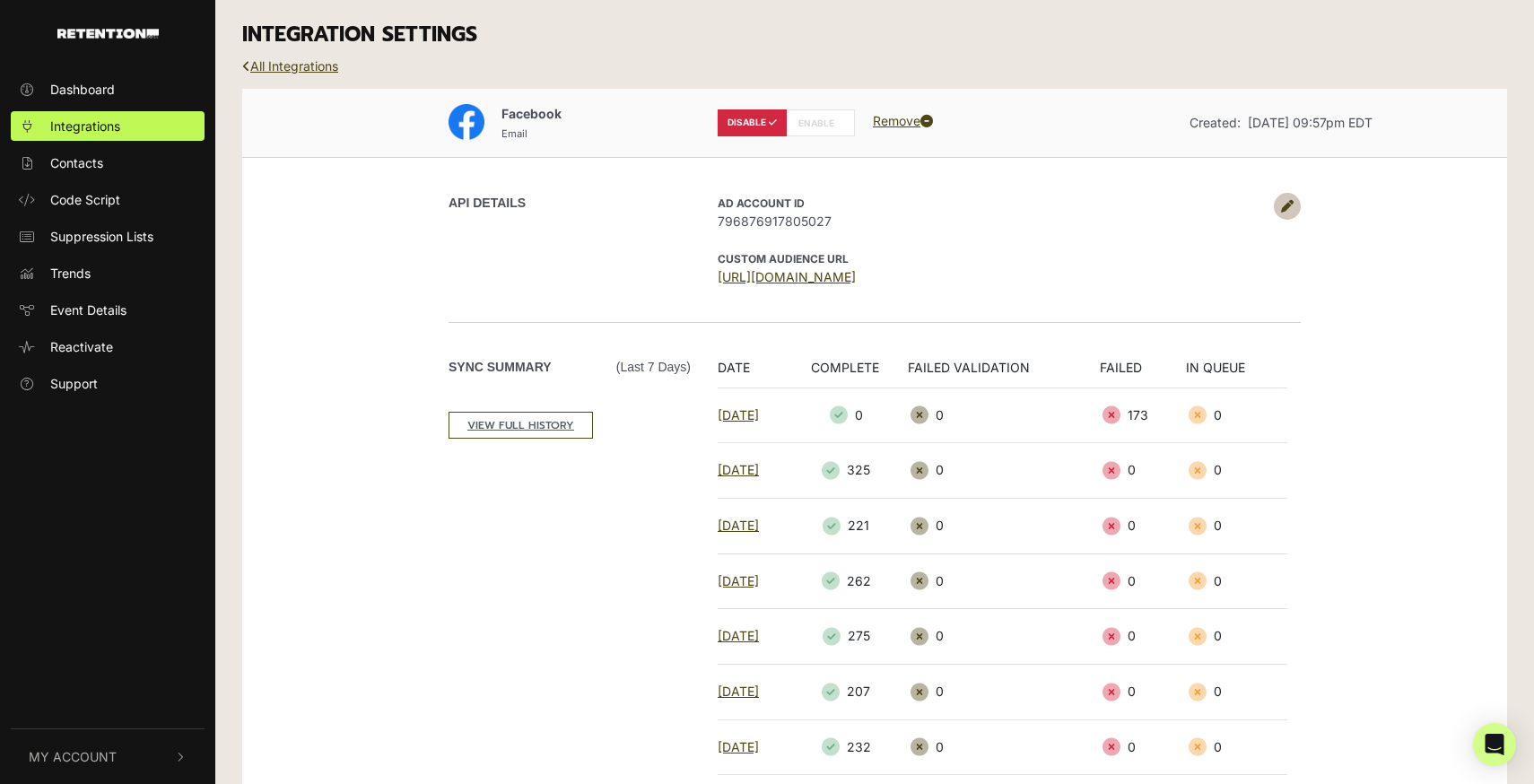
click at [1283, 209] on icon at bounding box center [1287, 206] width 13 height 13
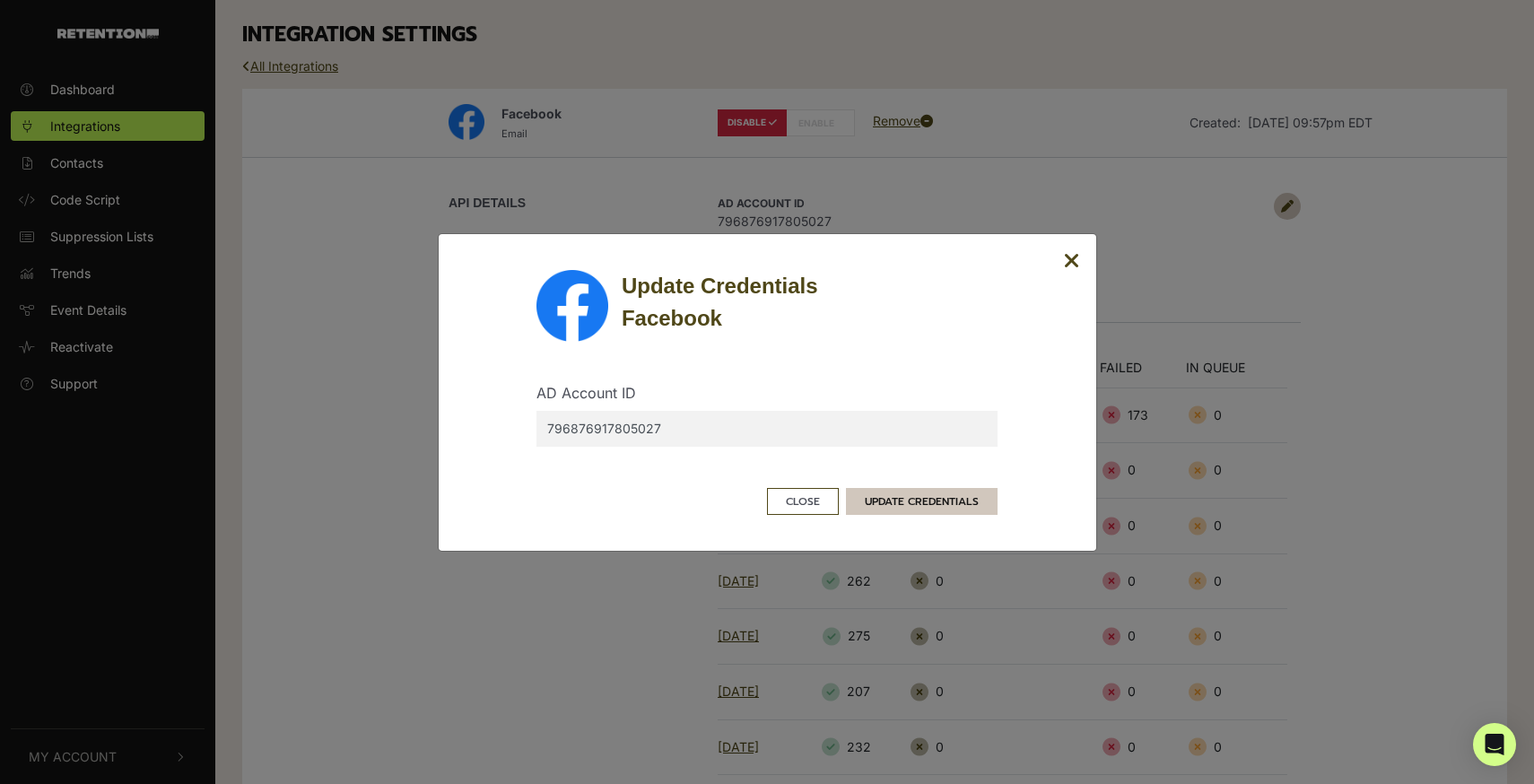
click at [908, 502] on button "UPDATE CREDENTIALS" at bounding box center [922, 502] width 152 height 27
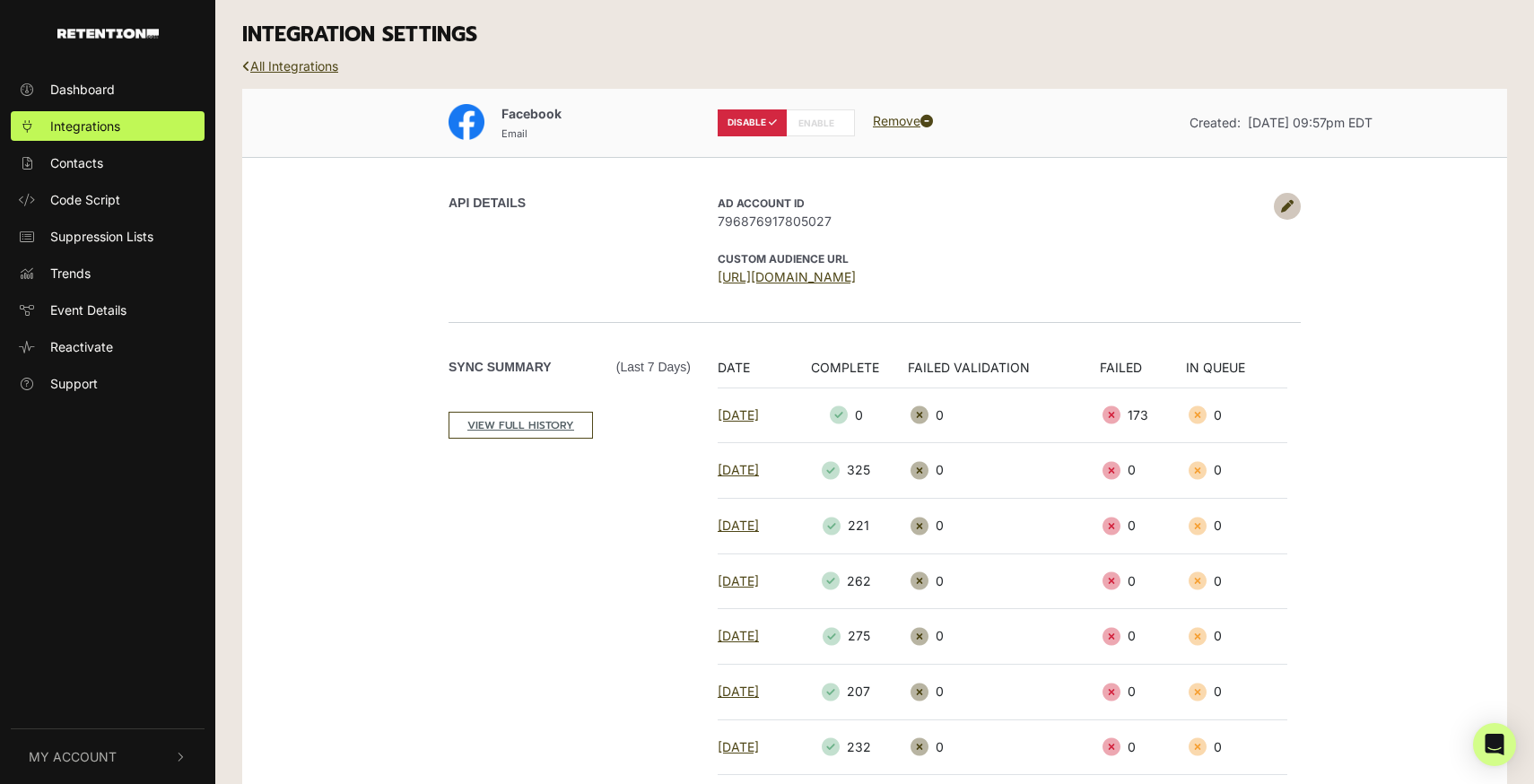
click at [1289, 200] on icon at bounding box center [1287, 206] width 13 height 13
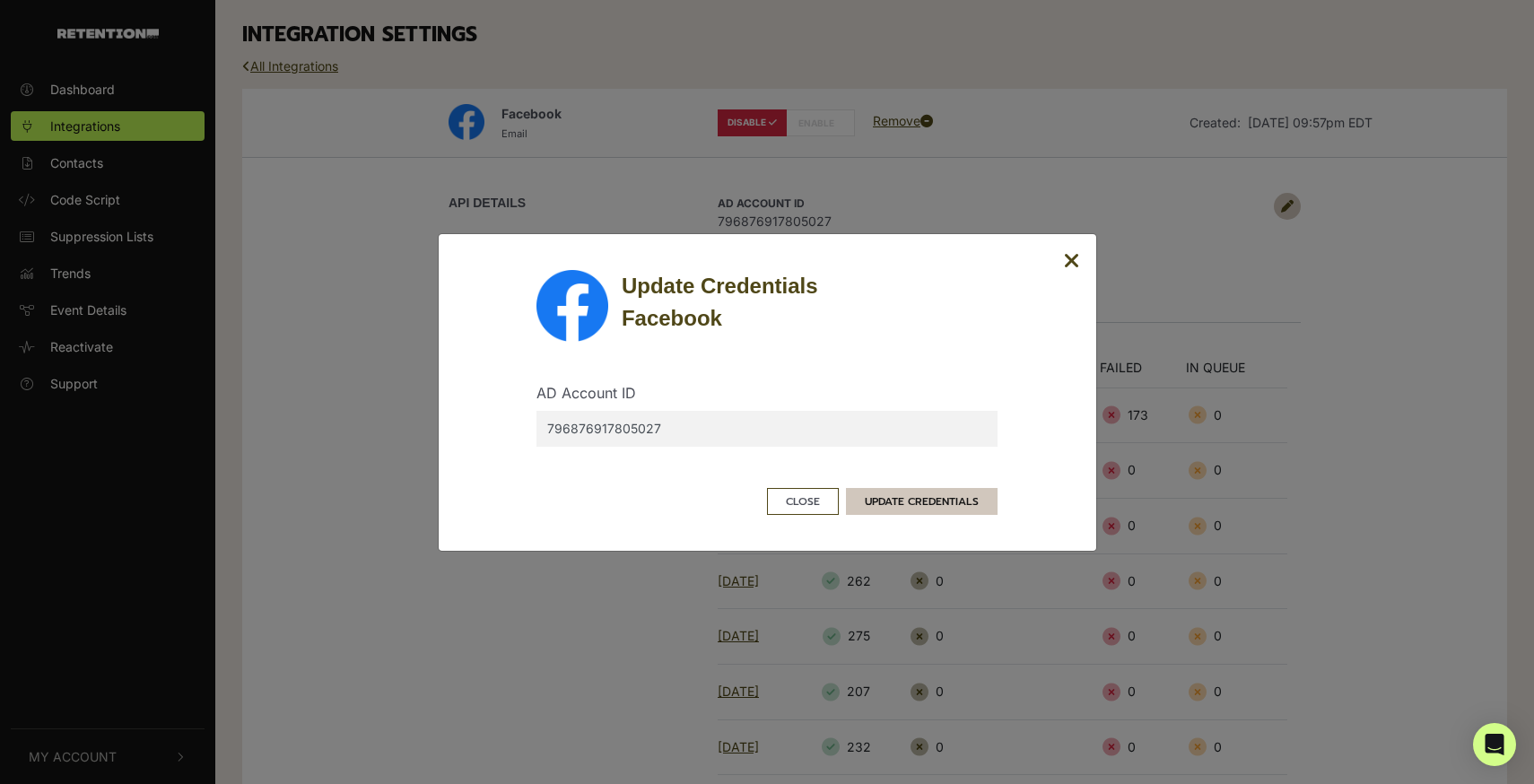
click at [933, 496] on button "UPDATE CREDENTIALS" at bounding box center [922, 502] width 152 height 27
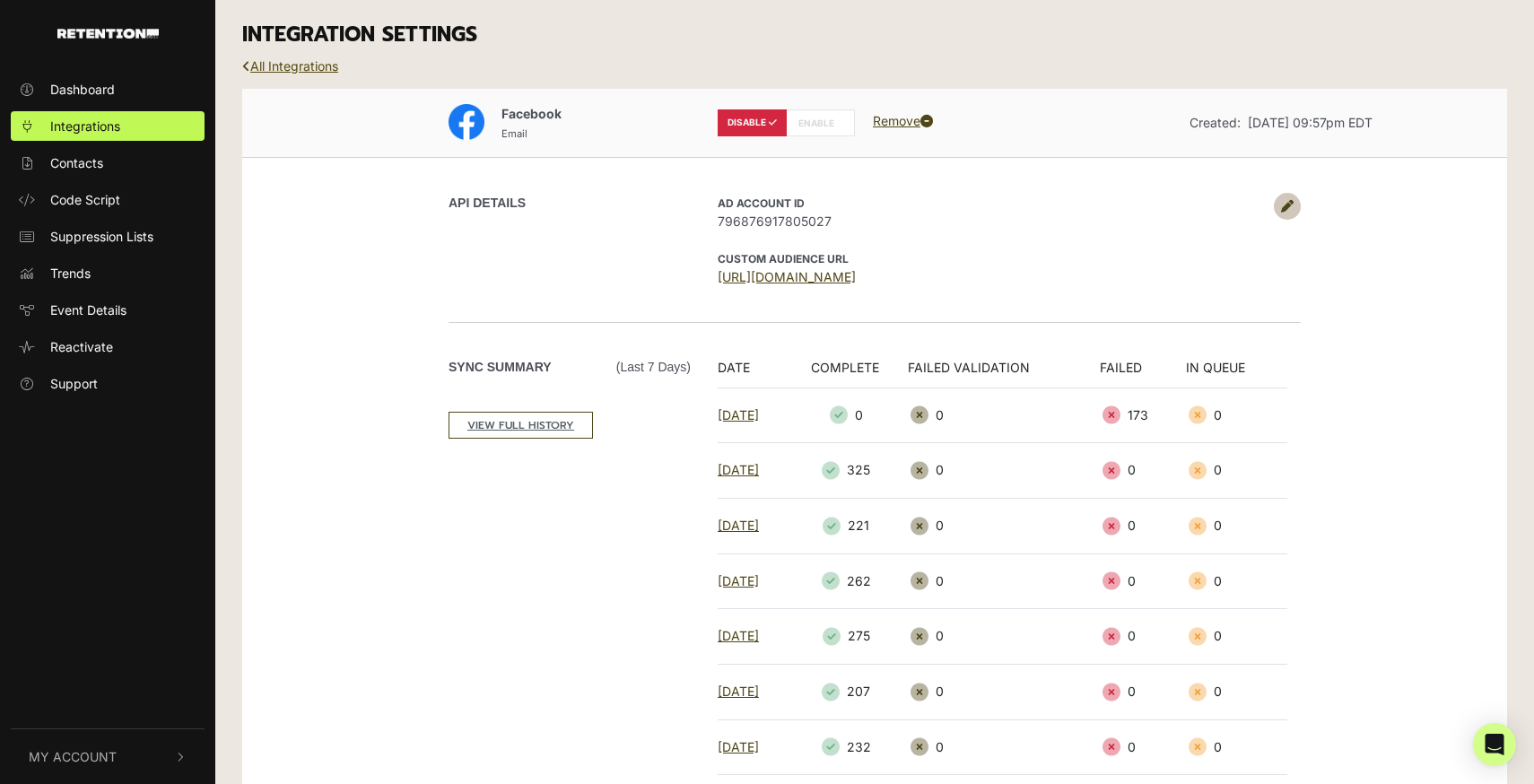
click at [245, 62] on icon at bounding box center [245, 67] width 8 height 13
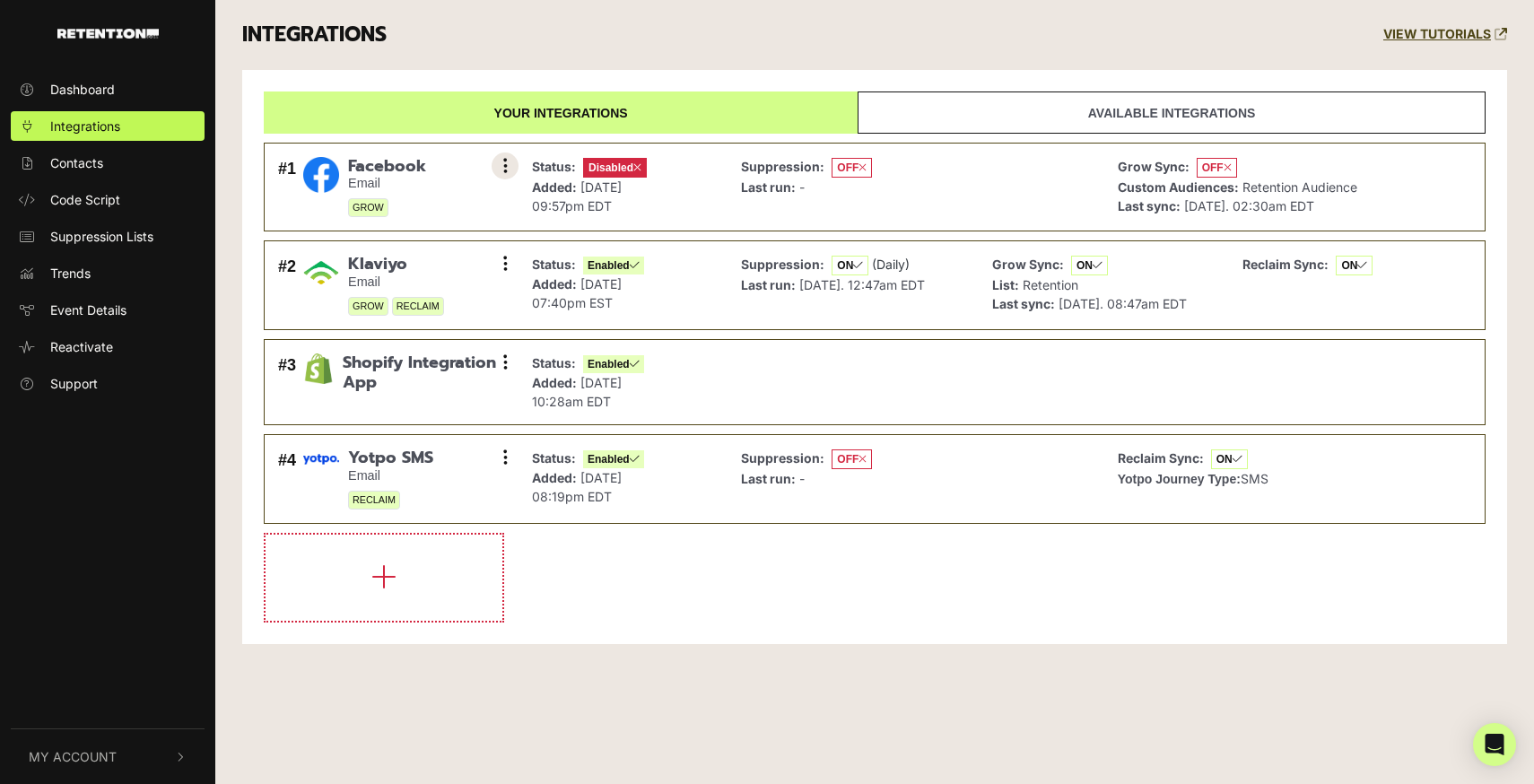
click at [504, 167] on icon at bounding box center [505, 166] width 4 height 18
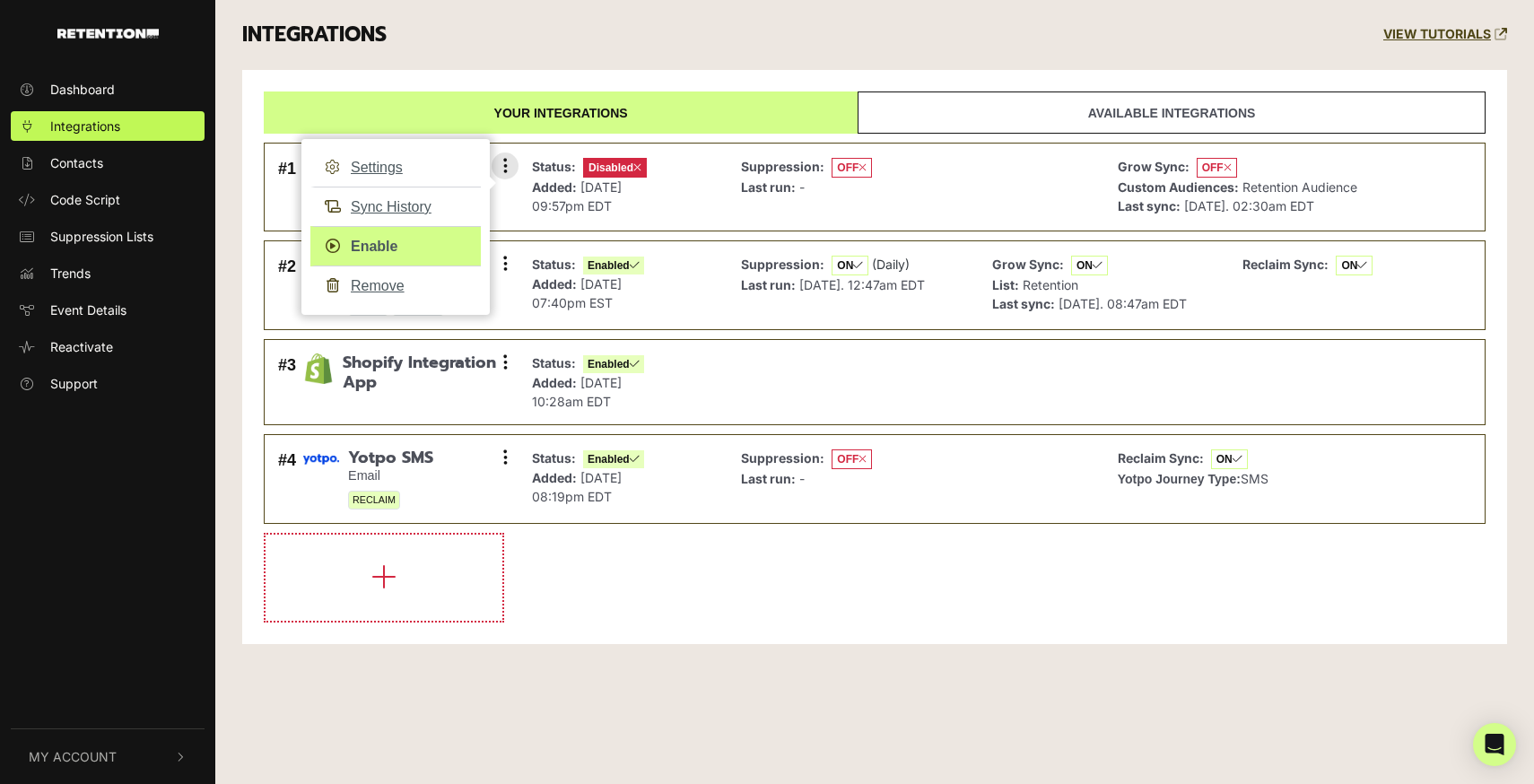
click at [386, 243] on link "Enable" at bounding box center [396, 245] width 171 height 40
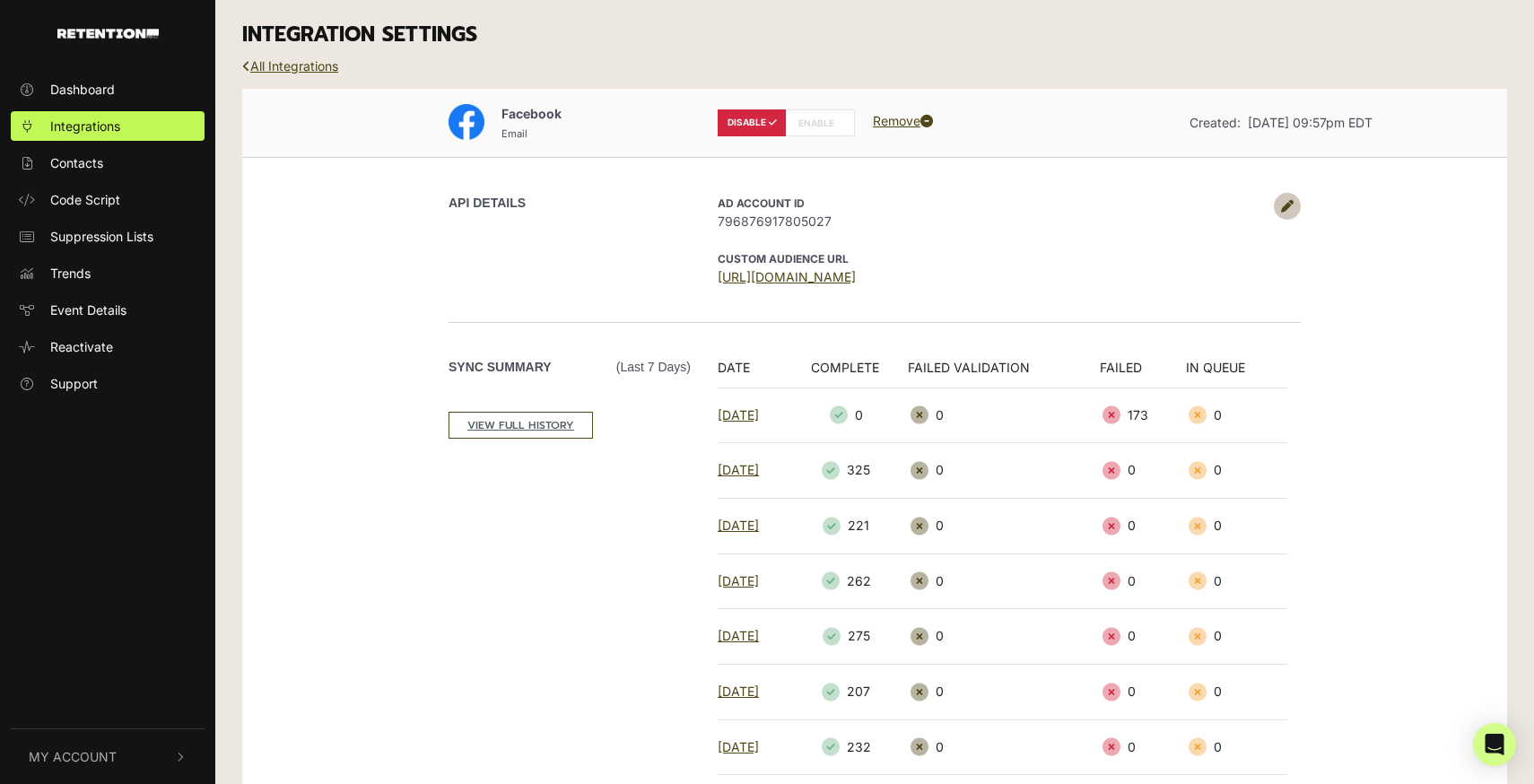
click at [825, 121] on label "ENABLE" at bounding box center [820, 123] width 69 height 27
radio input "false"
radio input "true"
drag, startPoint x: 288, startPoint y: 104, endPoint x: 279, endPoint y: 5, distance: 99.4
click at [288, 102] on div "Facebook Email DISABLE ENABLE Remove Created: [DATE] 09:57pm EDT" at bounding box center [874, 123] width 1264 height 69
